Goal: Information Seeking & Learning: Learn about a topic

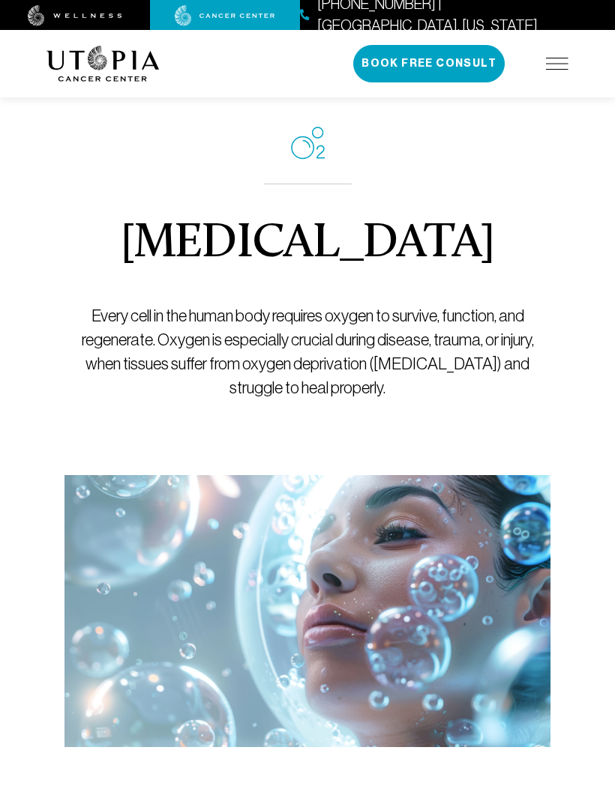
scroll to position [26, 0]
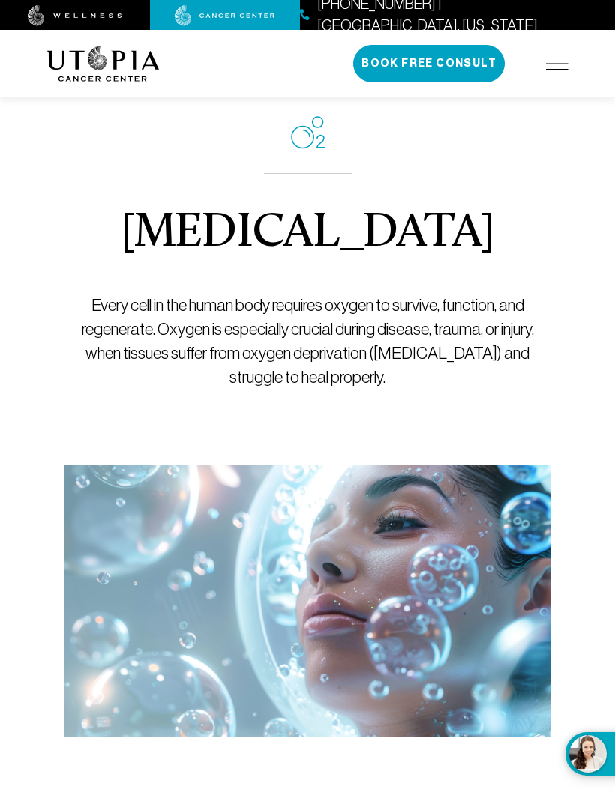
click at [568, 58] on img at bounding box center [557, 64] width 22 height 12
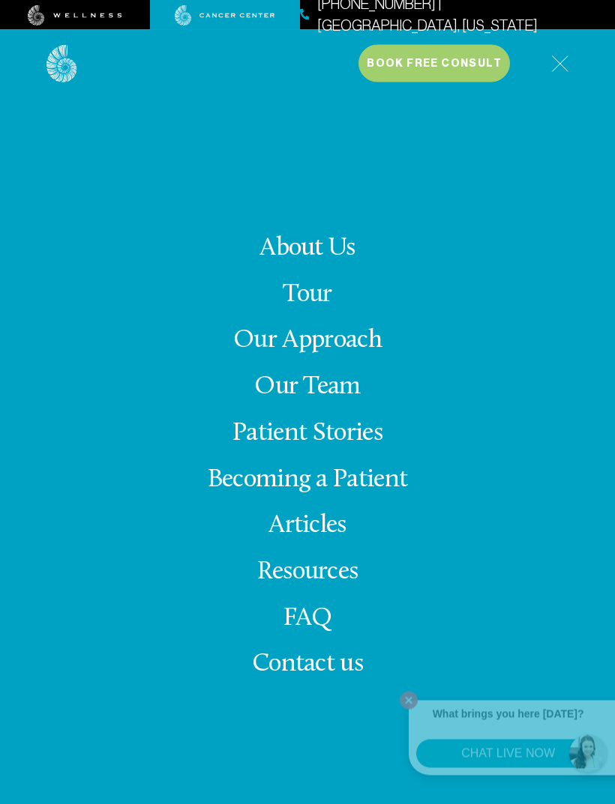
scroll to position [41, 0]
click at [310, 632] on link "FAQ" at bounding box center [307, 619] width 49 height 26
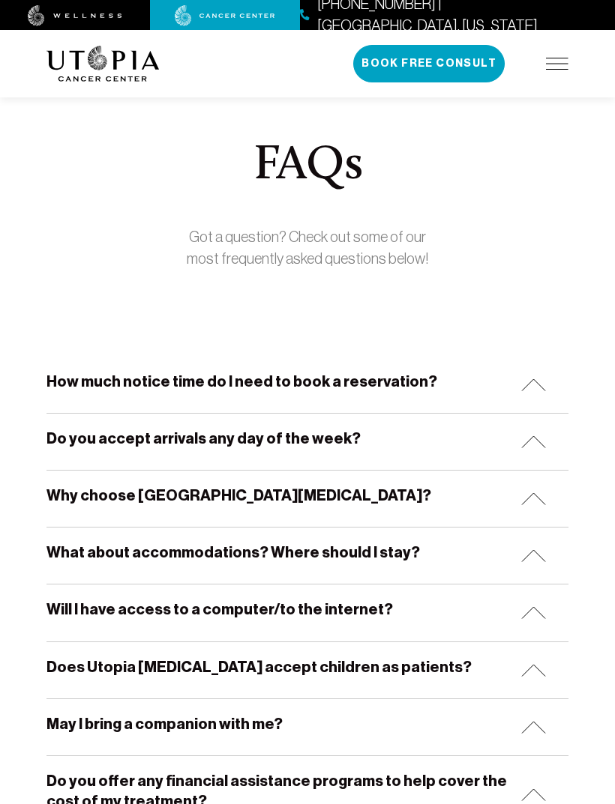
click at [553, 80] on div "[PHONE_NUMBER] | [GEOGRAPHIC_DATA], [US_STATE] Book Free Consult" at bounding box center [460, 63] width 215 height 37
click at [557, 67] on img at bounding box center [557, 64] width 22 height 12
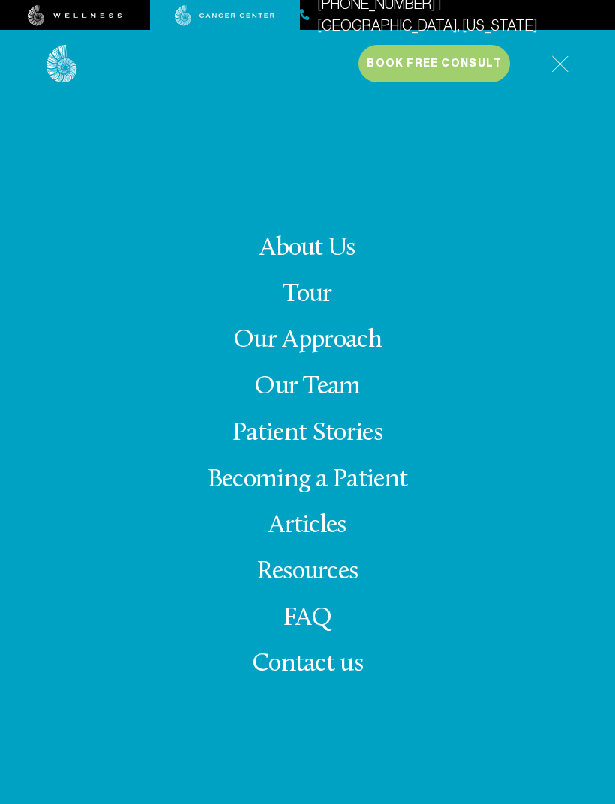
click at [252, 493] on link "Becoming a Patient" at bounding box center [308, 480] width 200 height 26
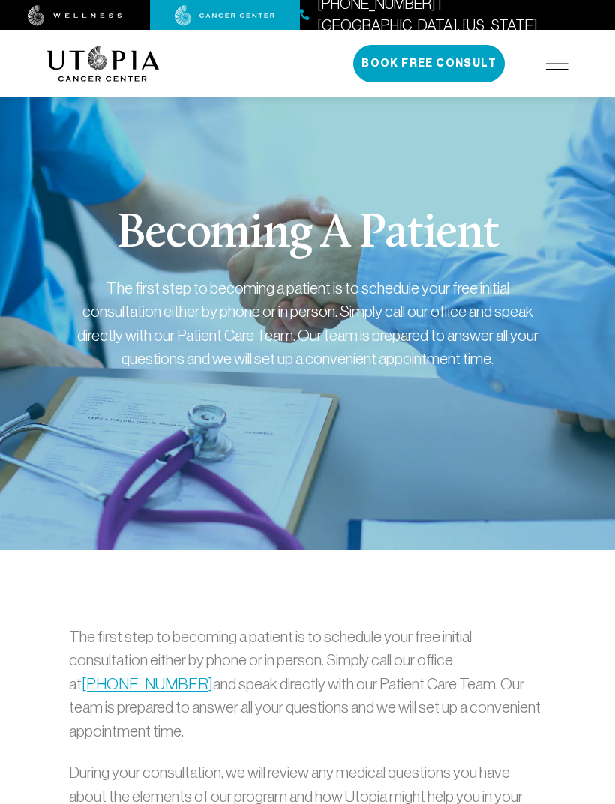
click at [553, 82] on div "[PHONE_NUMBER] | [GEOGRAPHIC_DATA], [US_STATE] Book Free Consult" at bounding box center [460, 63] width 215 height 37
click at [549, 67] on img at bounding box center [557, 64] width 22 height 12
